Goal: Task Accomplishment & Management: Manage account settings

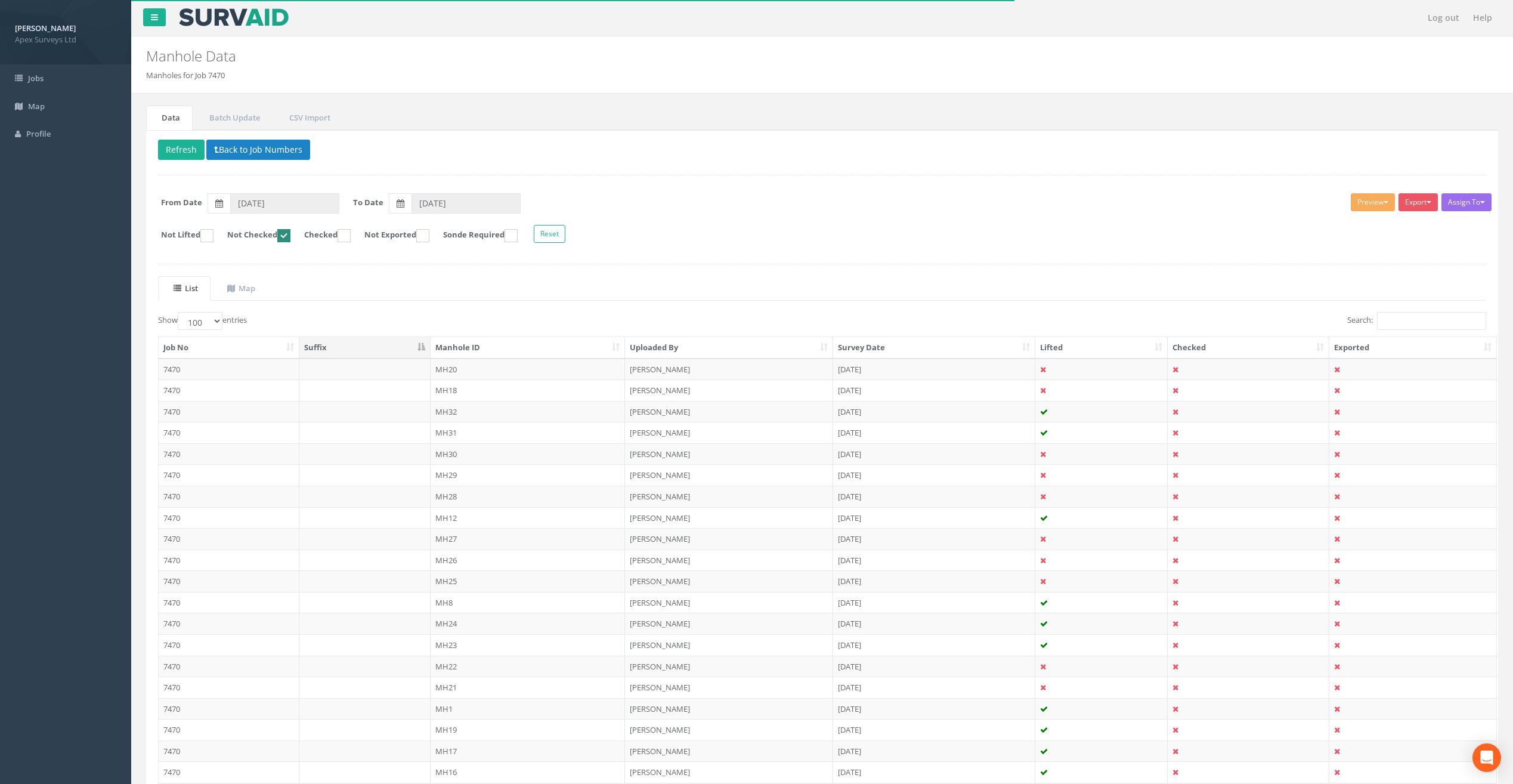
select select "100"
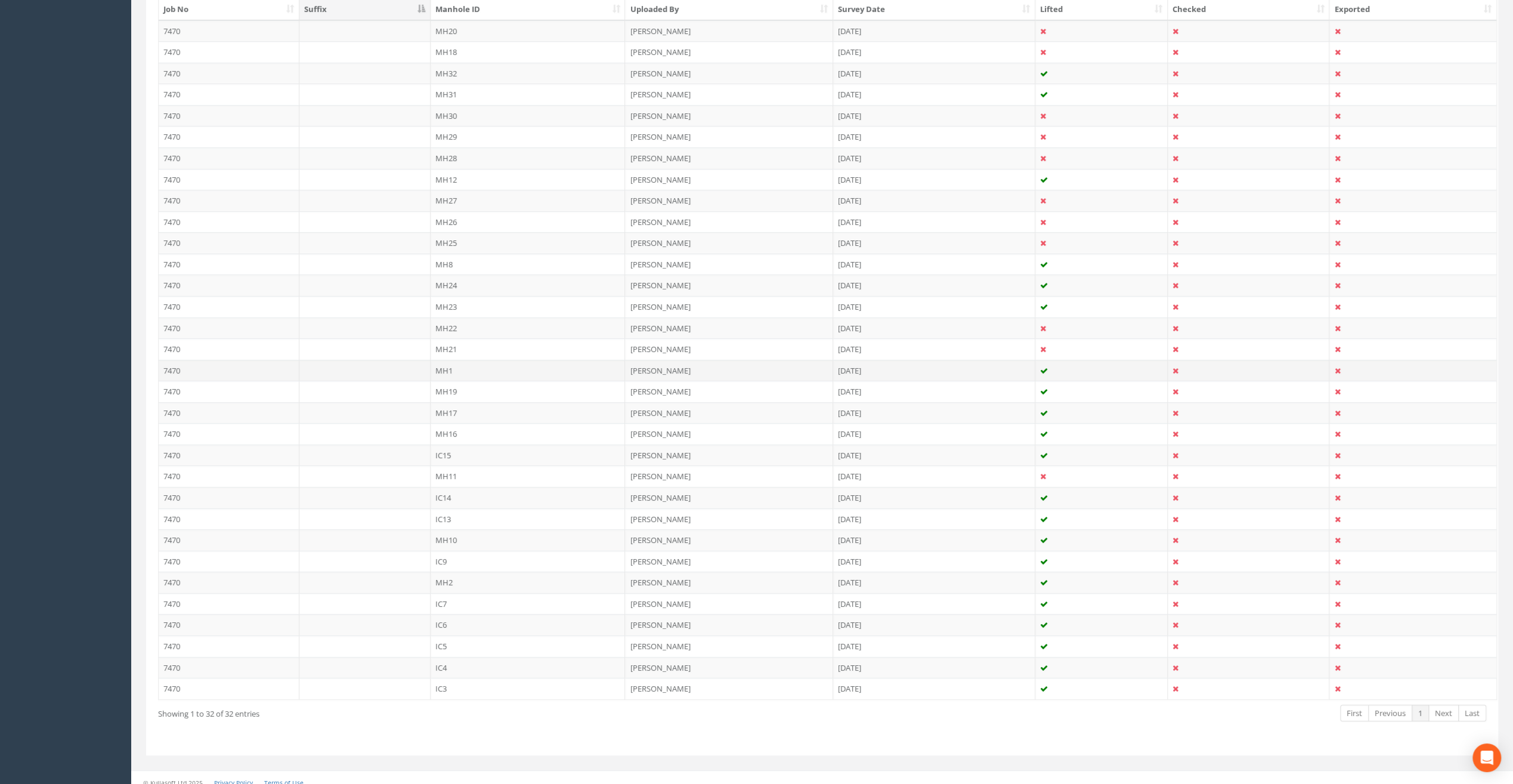
click at [439, 364] on td "MH1" at bounding box center [528, 371] width 195 height 22
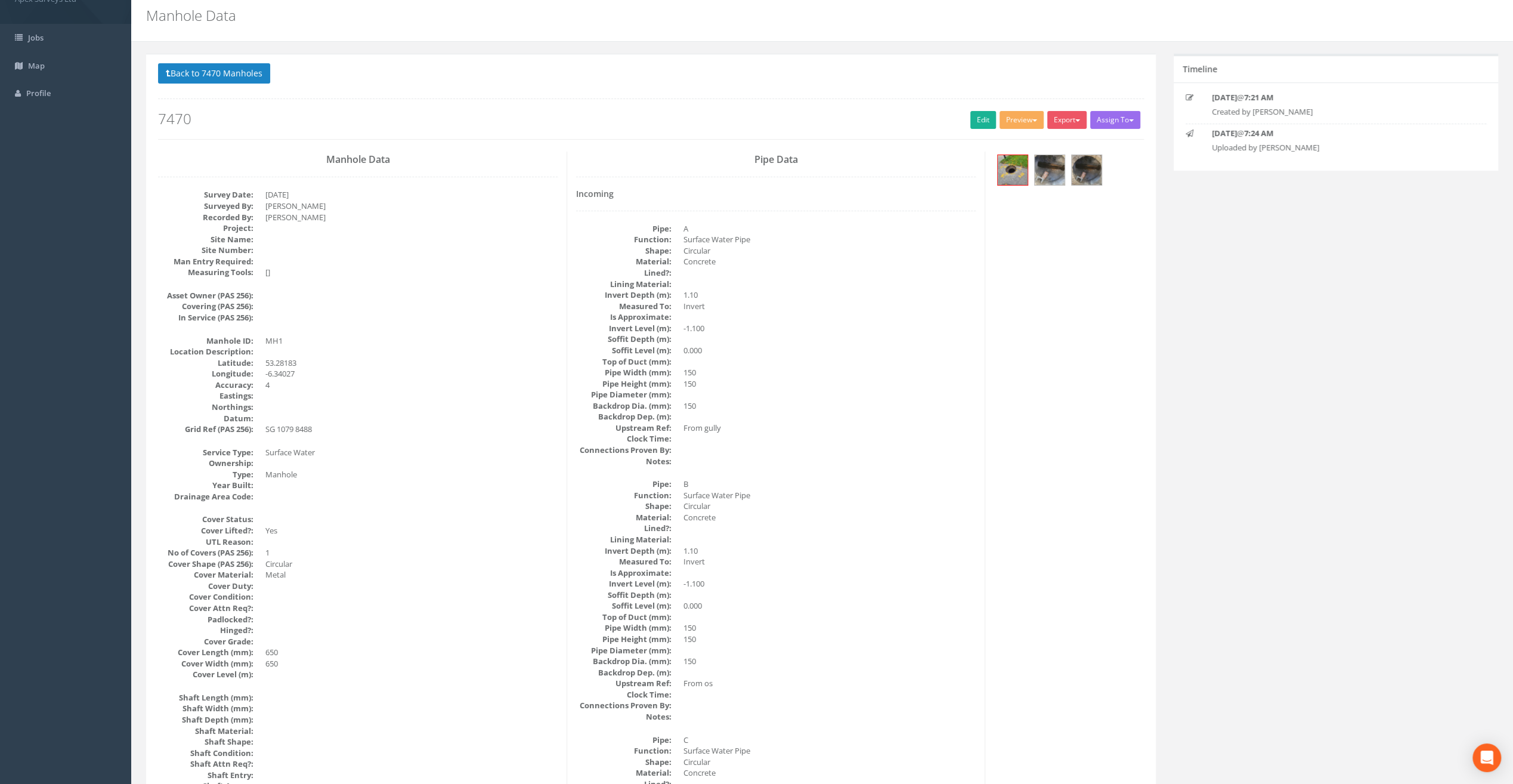
scroll to position [119, 0]
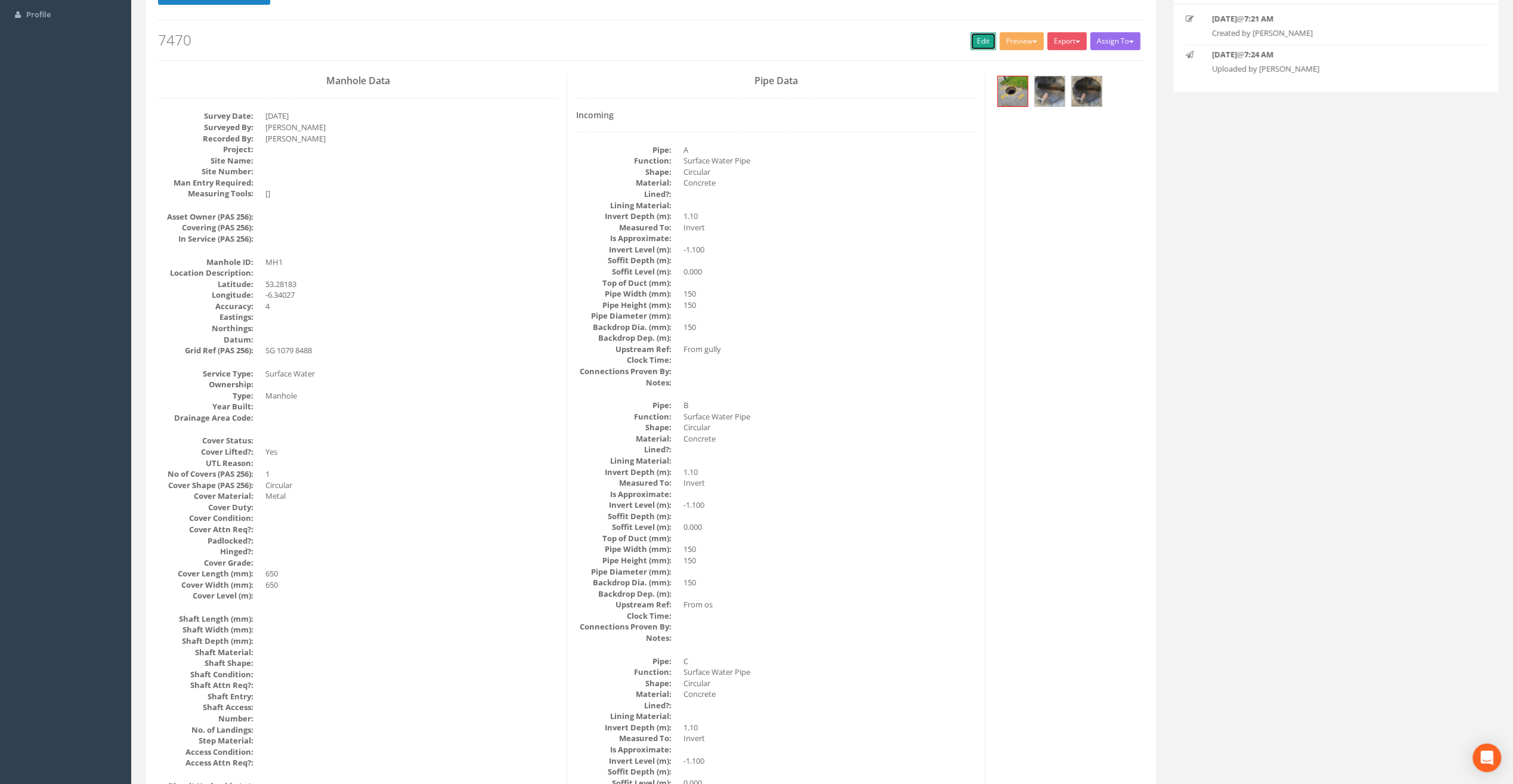
click at [981, 42] on link "Edit" at bounding box center [983, 42] width 25 height 18
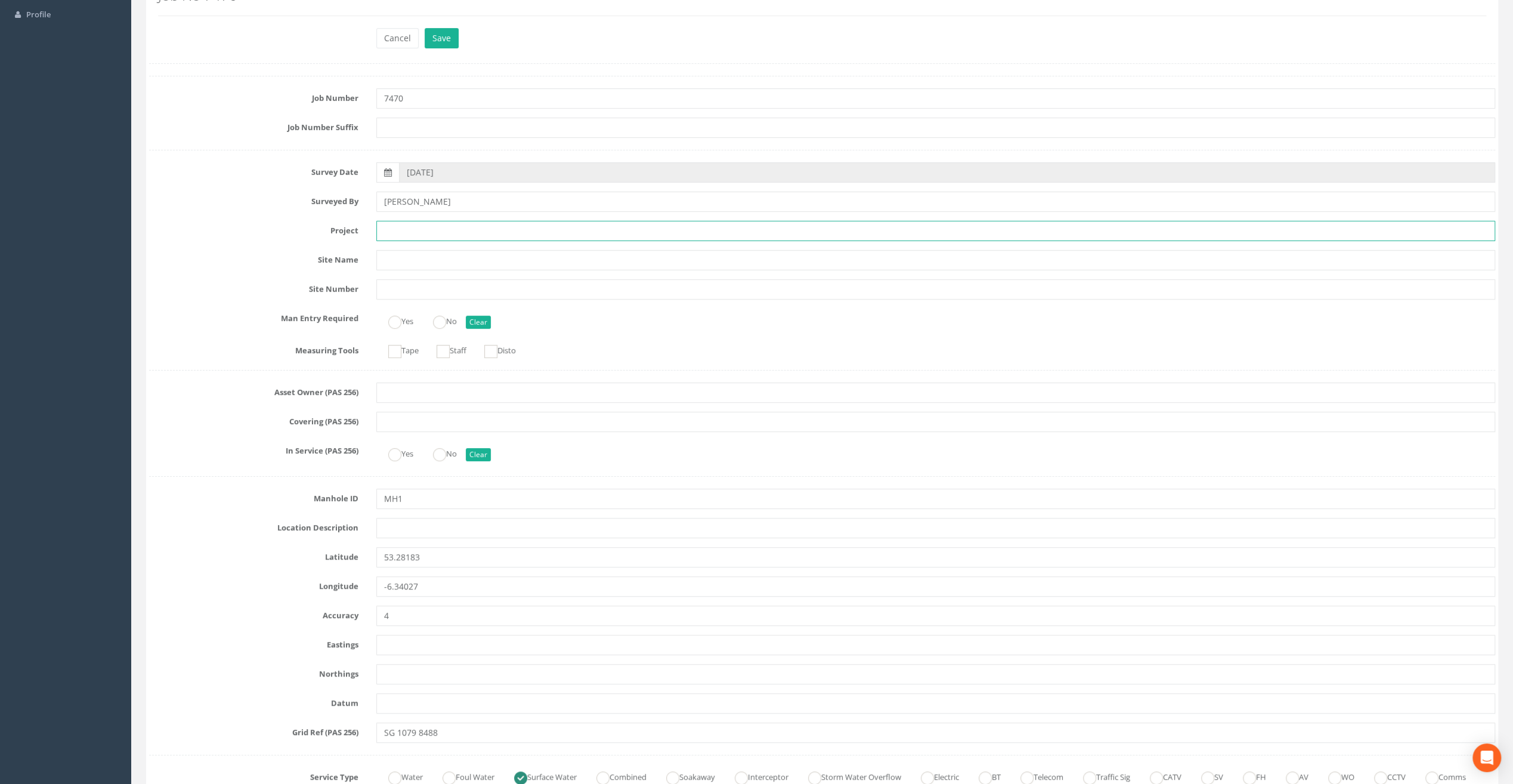
click at [411, 225] on input "text" at bounding box center [936, 231] width 1119 height 20
paste input "The Speaker [PERSON_NAME]"
type input "The Speaker [PERSON_NAME]"
click at [395, 528] on input "text" at bounding box center [936, 528] width 1119 height 20
paste input "Firehouse Rd, [GEOGRAPHIC_DATA] 24"
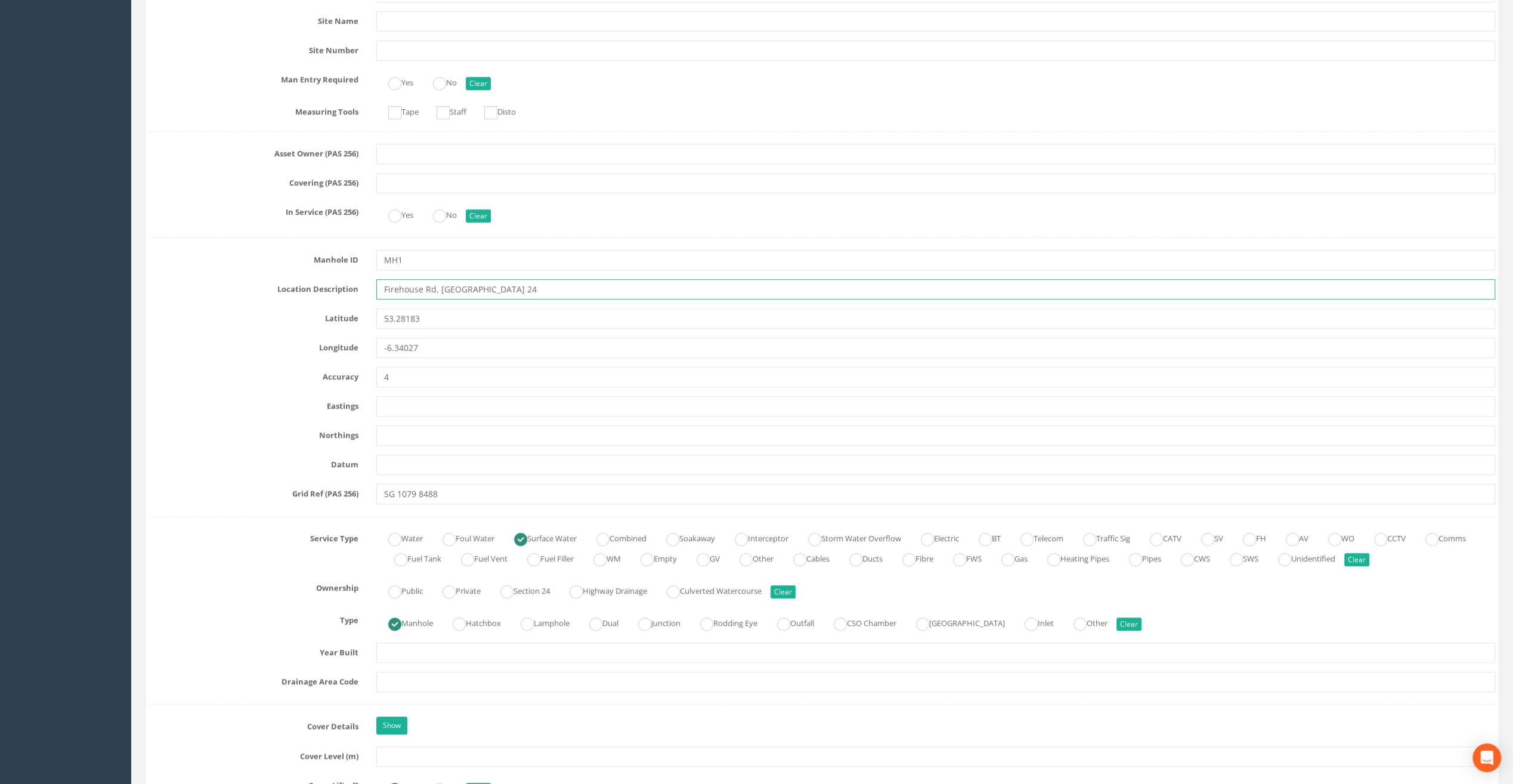
scroll to position [537, 0]
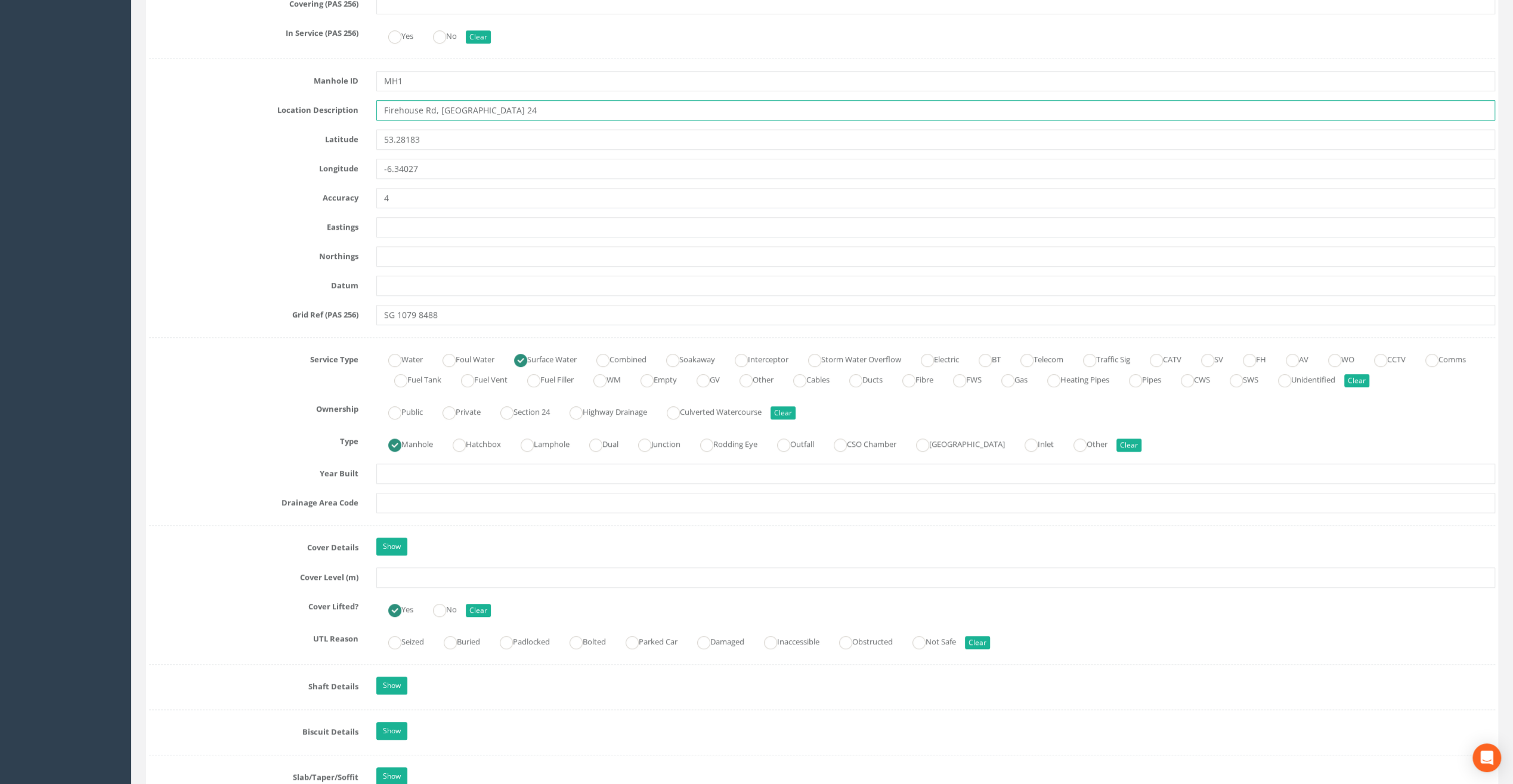
type input "Firehouse Rd, [GEOGRAPHIC_DATA] 24"
click at [400, 573] on input "text" at bounding box center [936, 577] width 1119 height 20
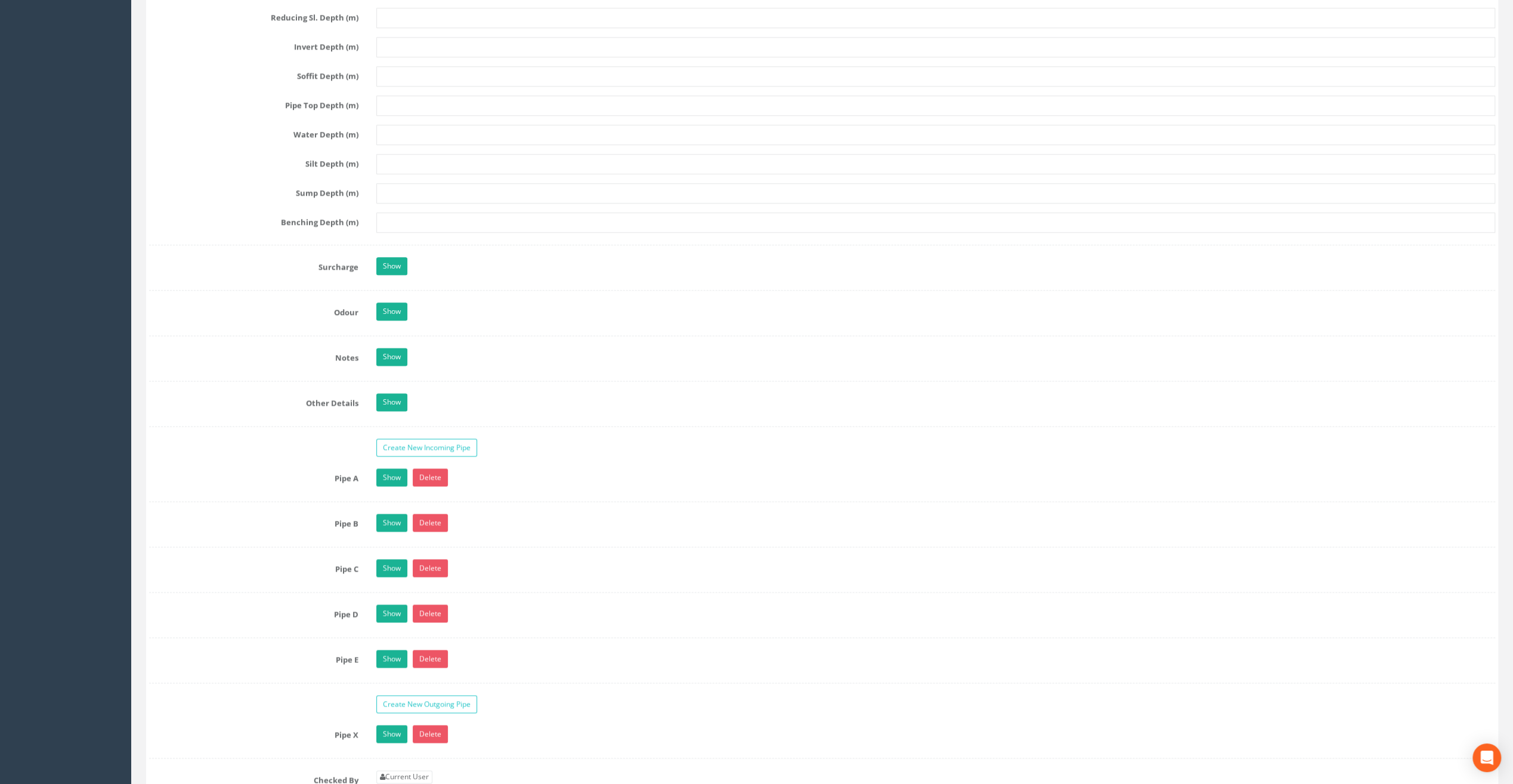
scroll to position [1789, 0]
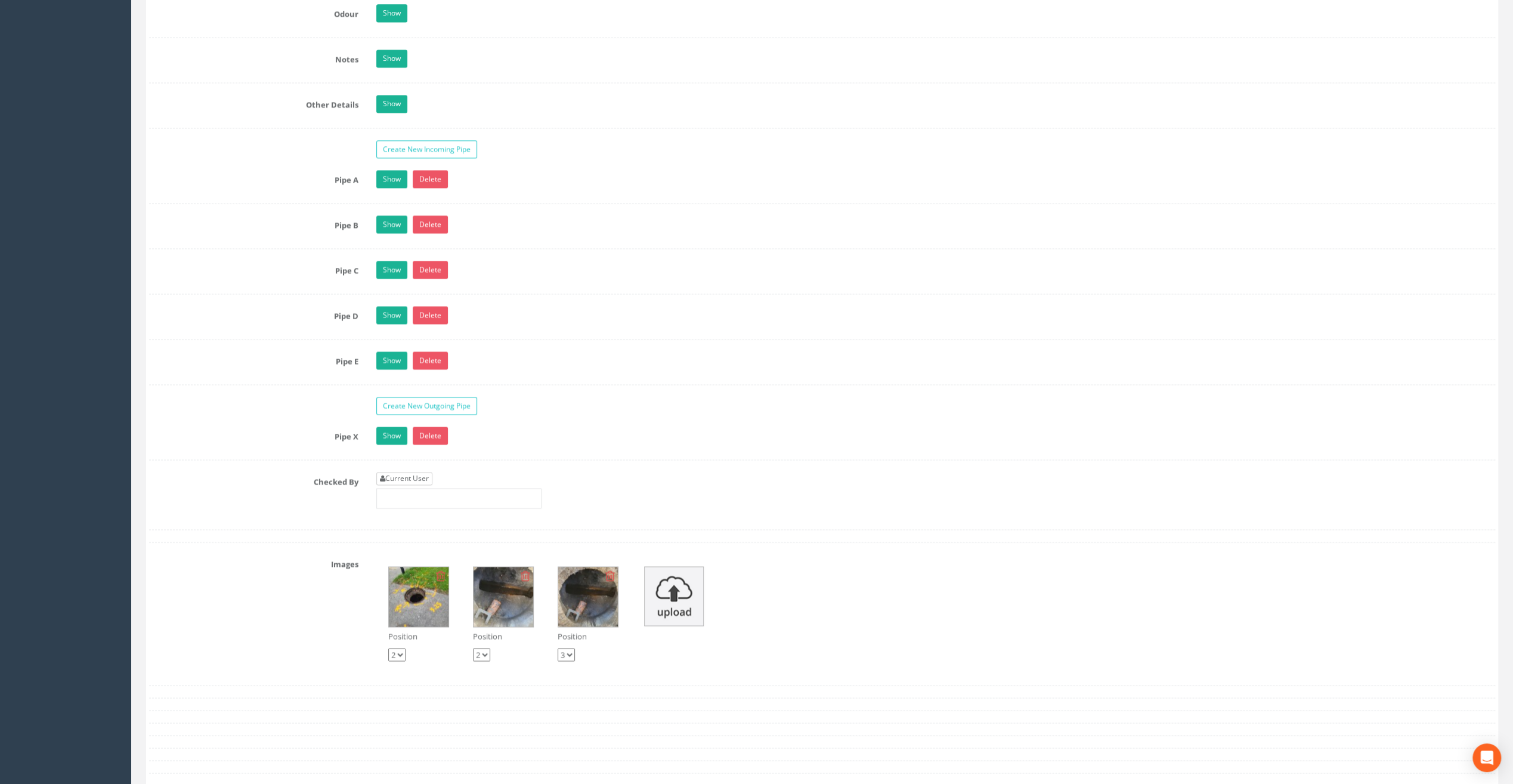
type input "83.06"
click at [390, 472] on link "Current User" at bounding box center [404, 478] width 56 height 14
type input "[PERSON_NAME]"
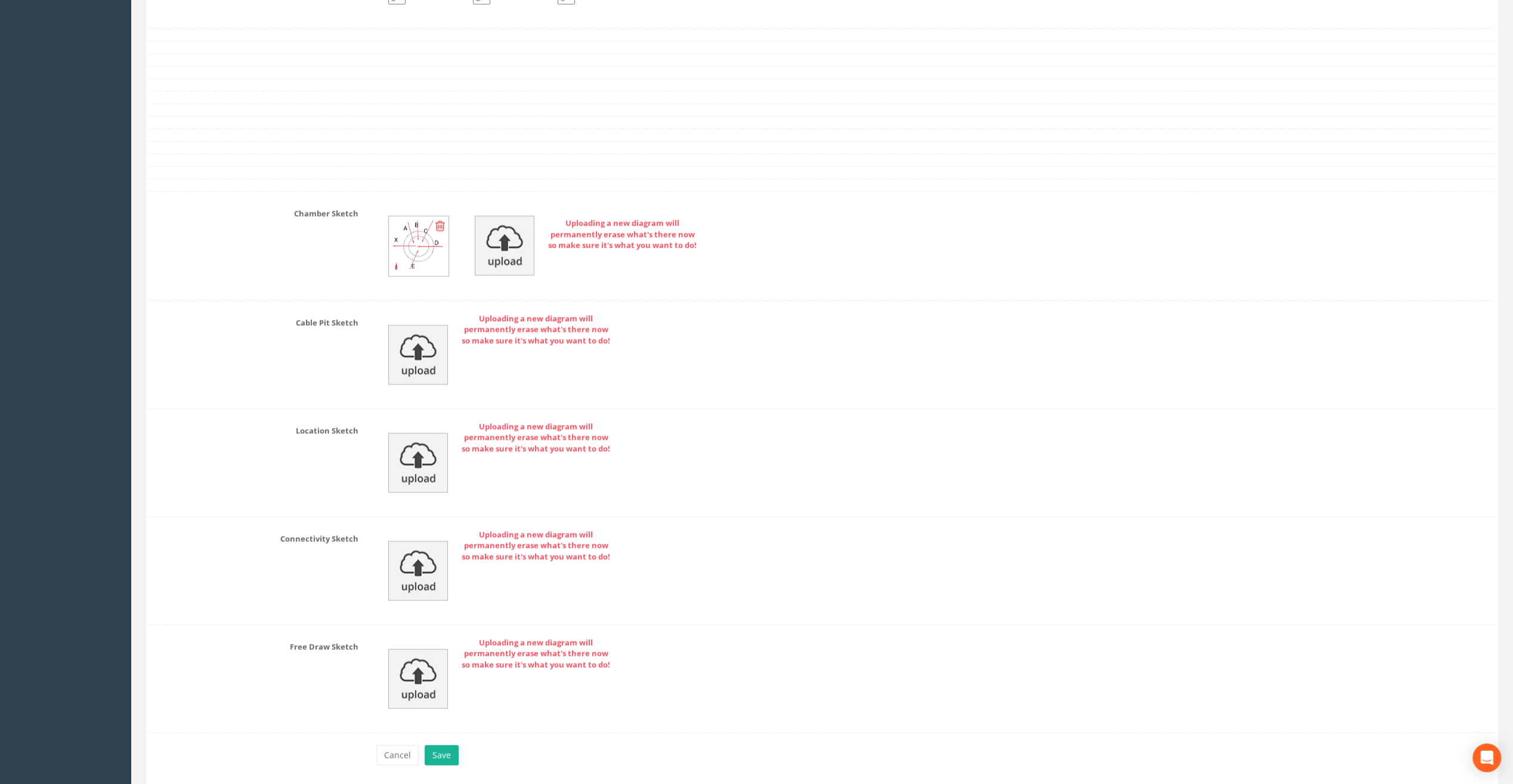
scroll to position [2475, 0]
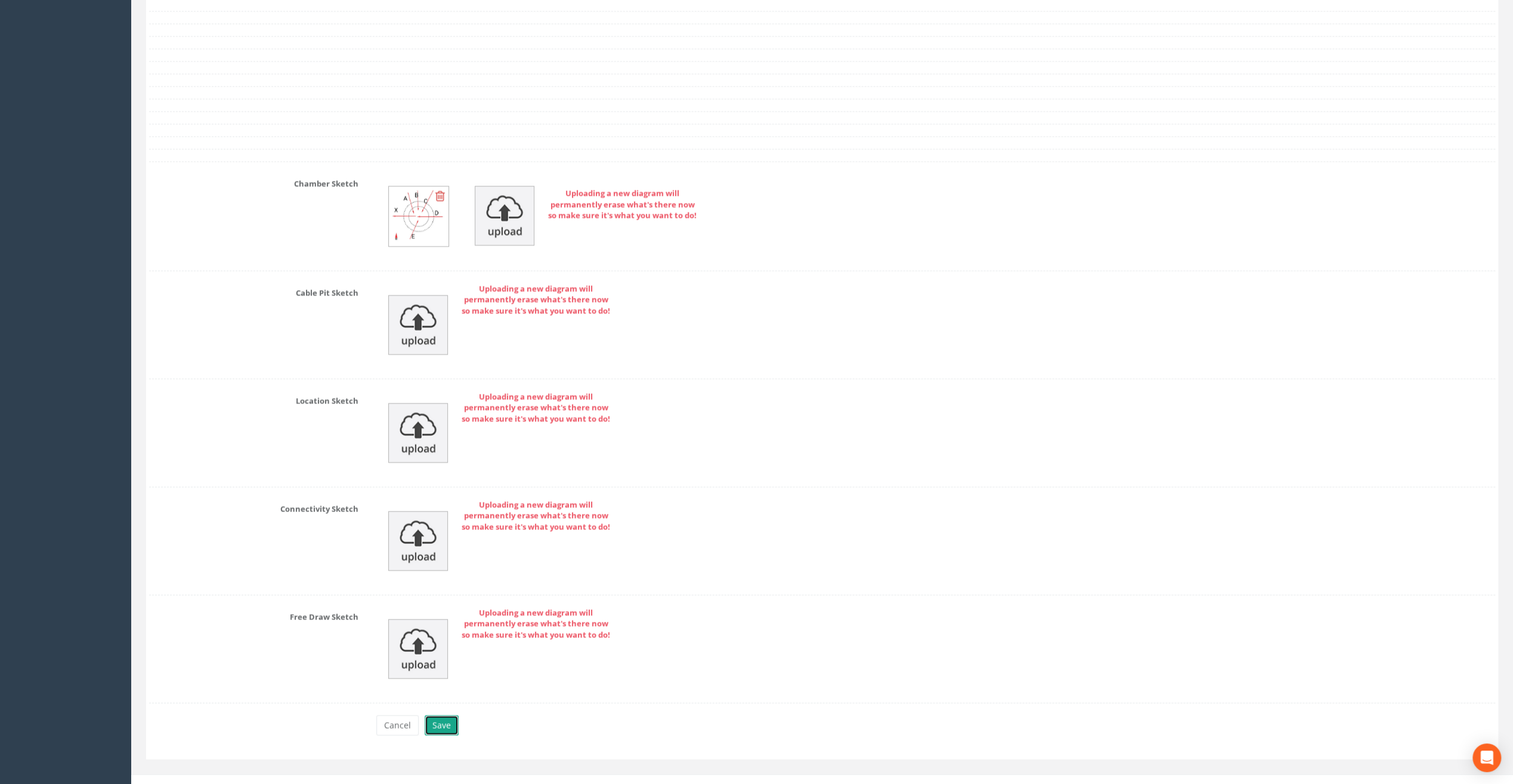
click at [446, 715] on button "Save" at bounding box center [442, 725] width 34 height 20
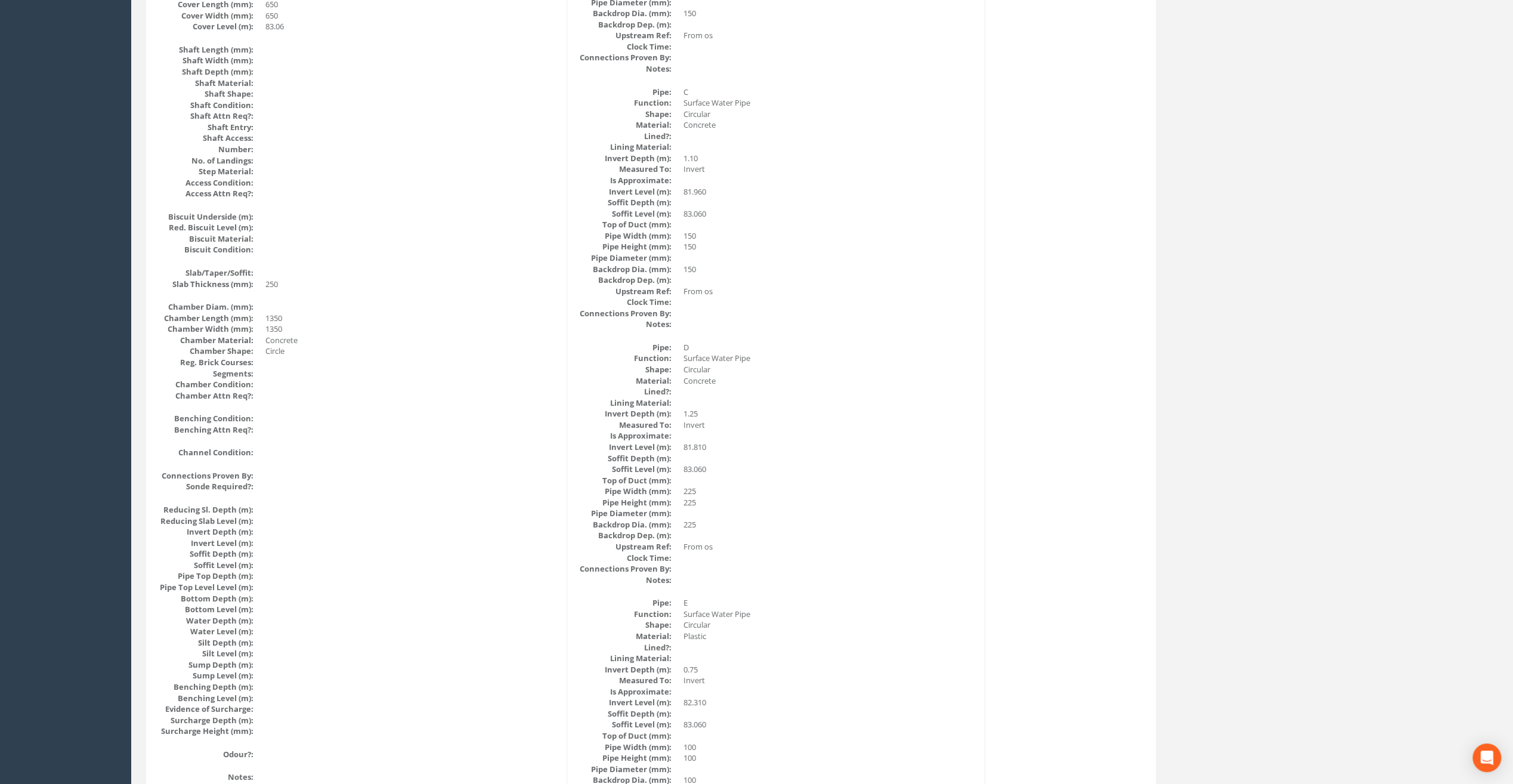
scroll to position [894, 0]
